Goal: Information Seeking & Learning: Understand process/instructions

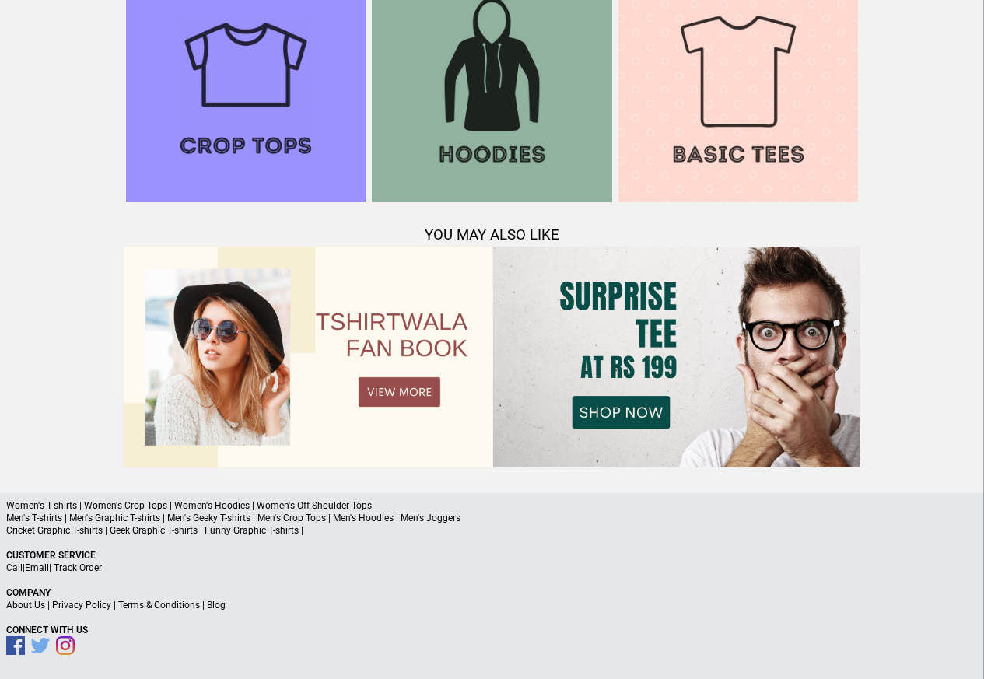
scroll to position [1502, 0]
click at [148, 607] on link "Terms & Conditions" at bounding box center [159, 605] width 82 height 11
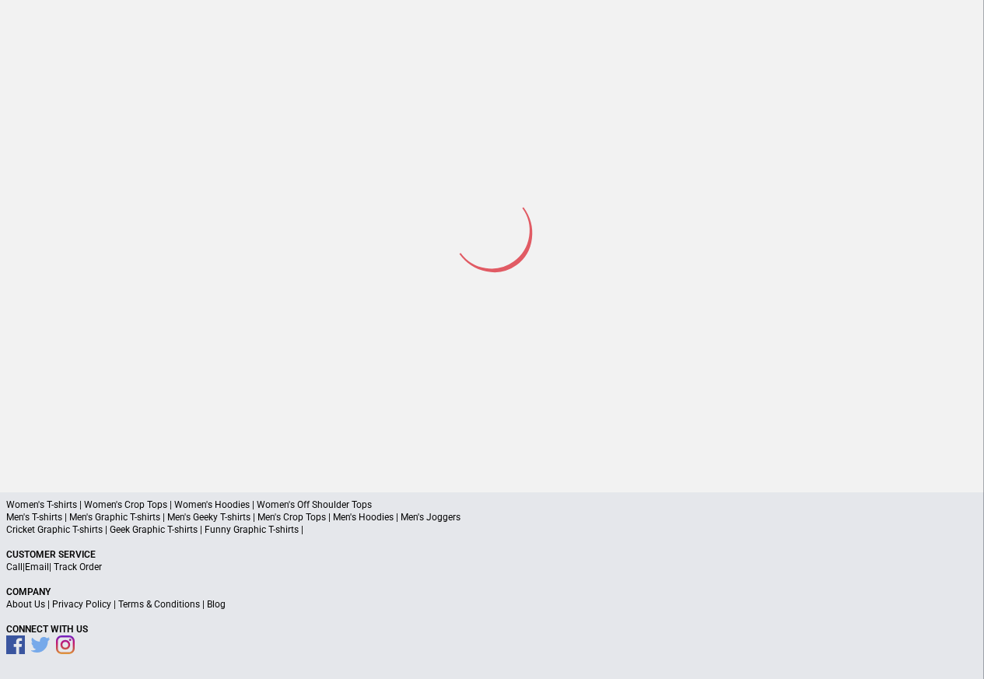
scroll to position [74, 0]
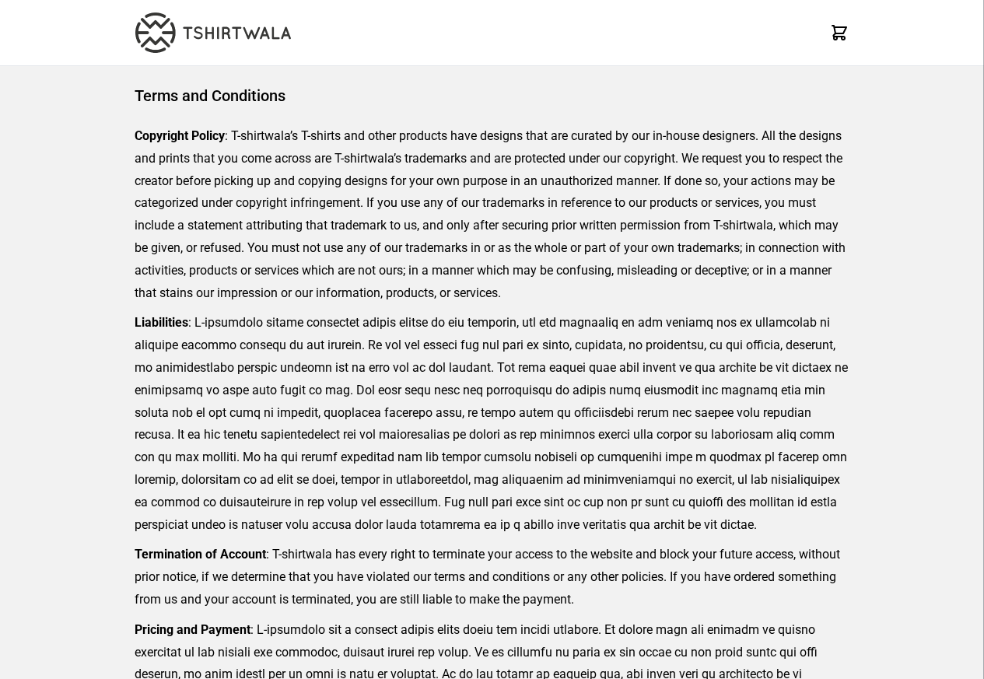
scroll to position [358, 0]
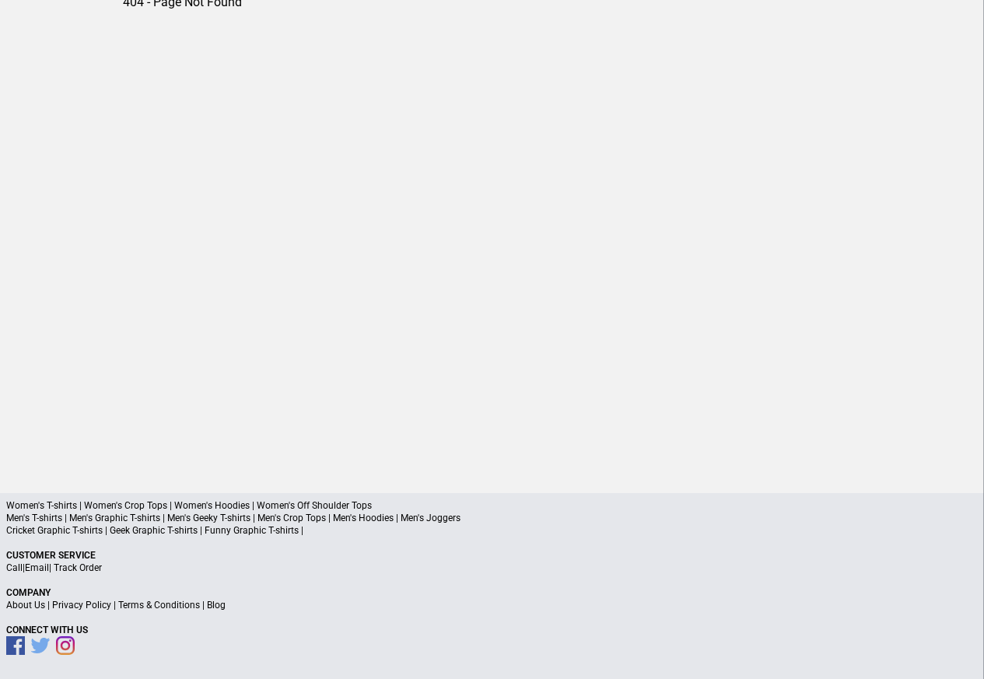
scroll to position [72, 0]
click at [339, 15] on div "404 - Page Not Found" at bounding box center [492, 231] width 739 height 475
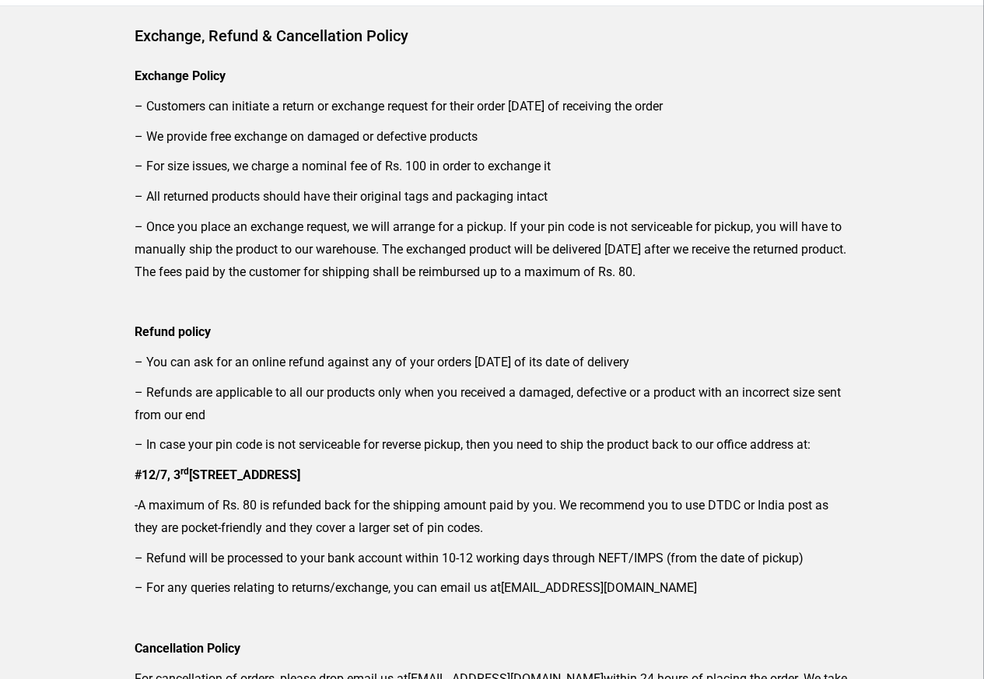
scroll to position [93, 0]
